Goal: Transaction & Acquisition: Purchase product/service

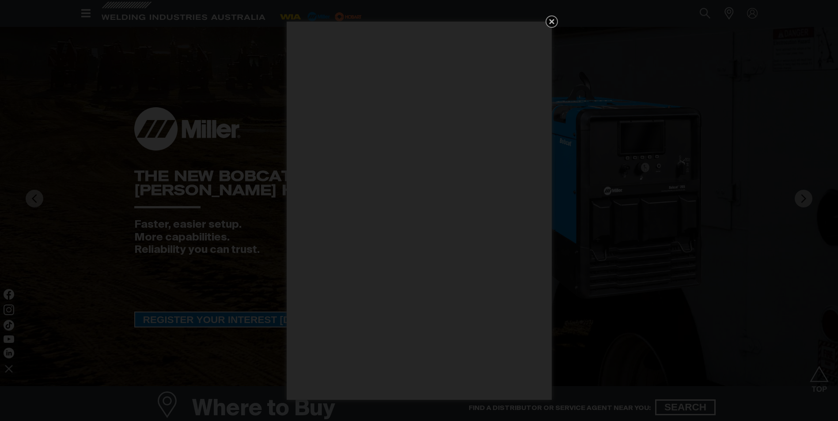
scroll to position [44, 0]
click at [554, 20] on icon "Get 5 WIA Welding Guides Free!" at bounding box center [551, 21] width 11 height 11
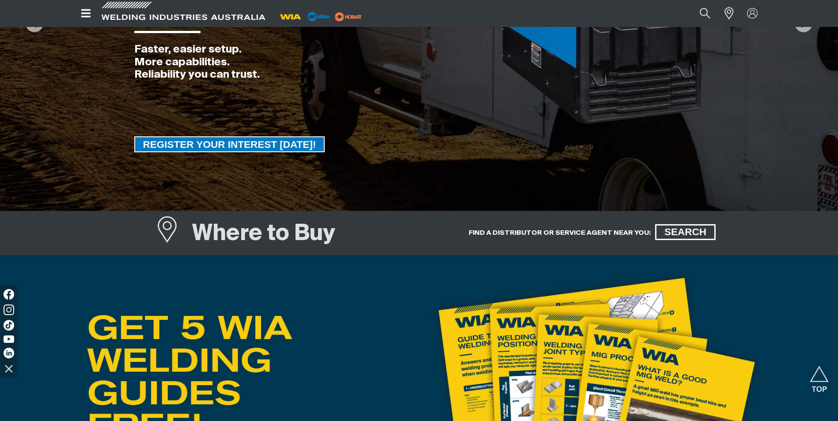
scroll to position [0, 0]
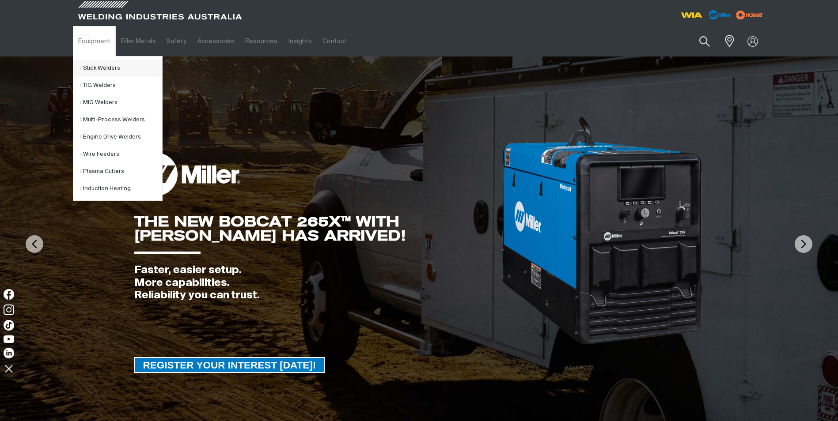
click at [99, 67] on link "Stick Welders" at bounding box center [121, 68] width 82 height 17
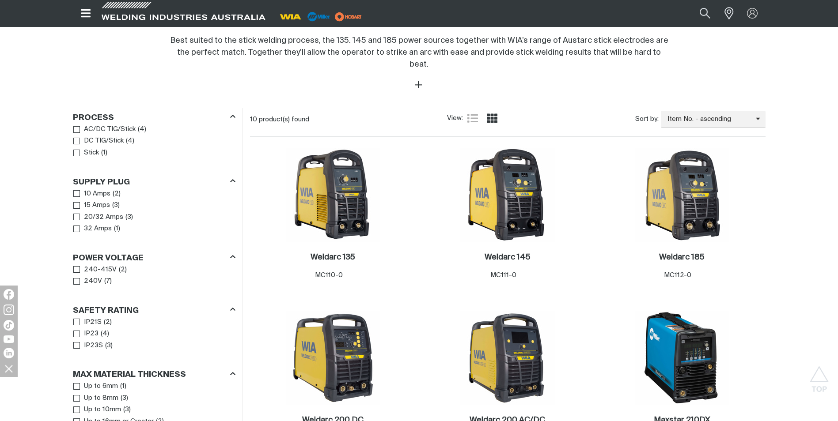
scroll to position [353, 0]
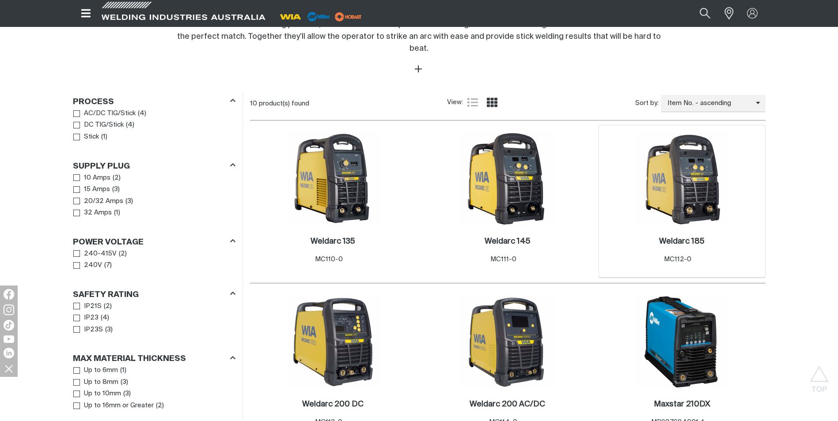
click at [668, 163] on img at bounding box center [682, 179] width 95 height 95
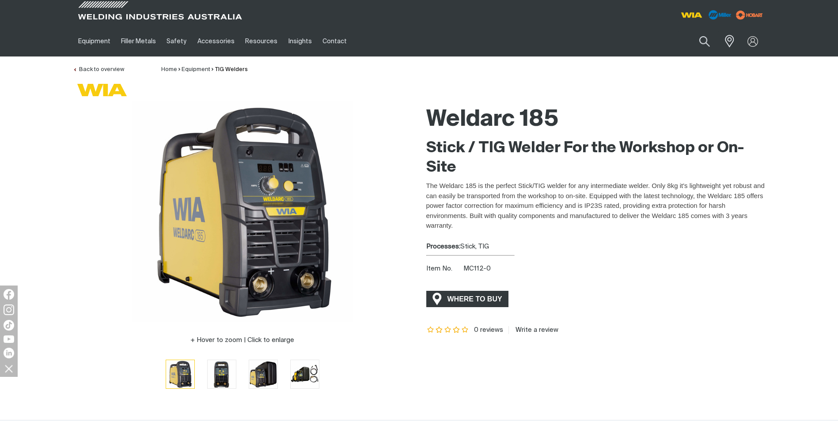
click at [458, 300] on span "WHERE TO BUY" at bounding box center [475, 299] width 66 height 14
